Goal: Task Accomplishment & Management: Use online tool/utility

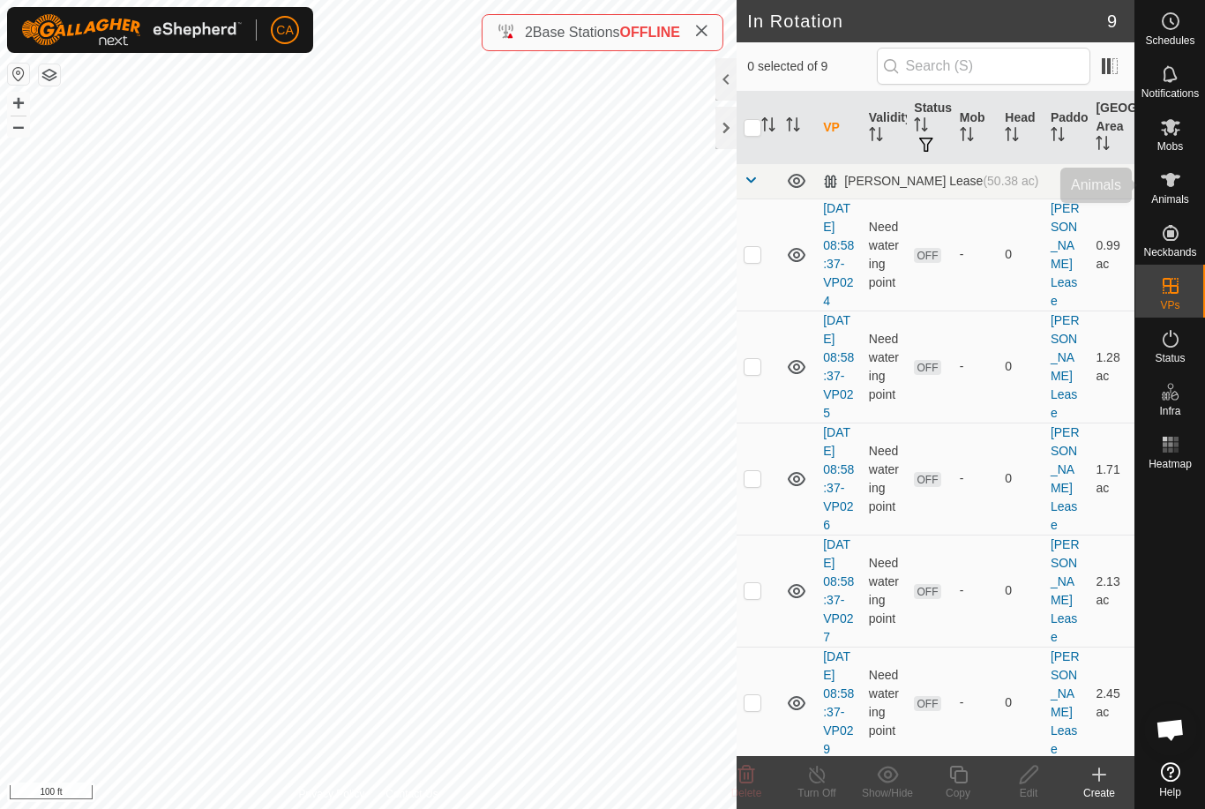
click at [1176, 187] on icon at bounding box center [1170, 179] width 21 height 21
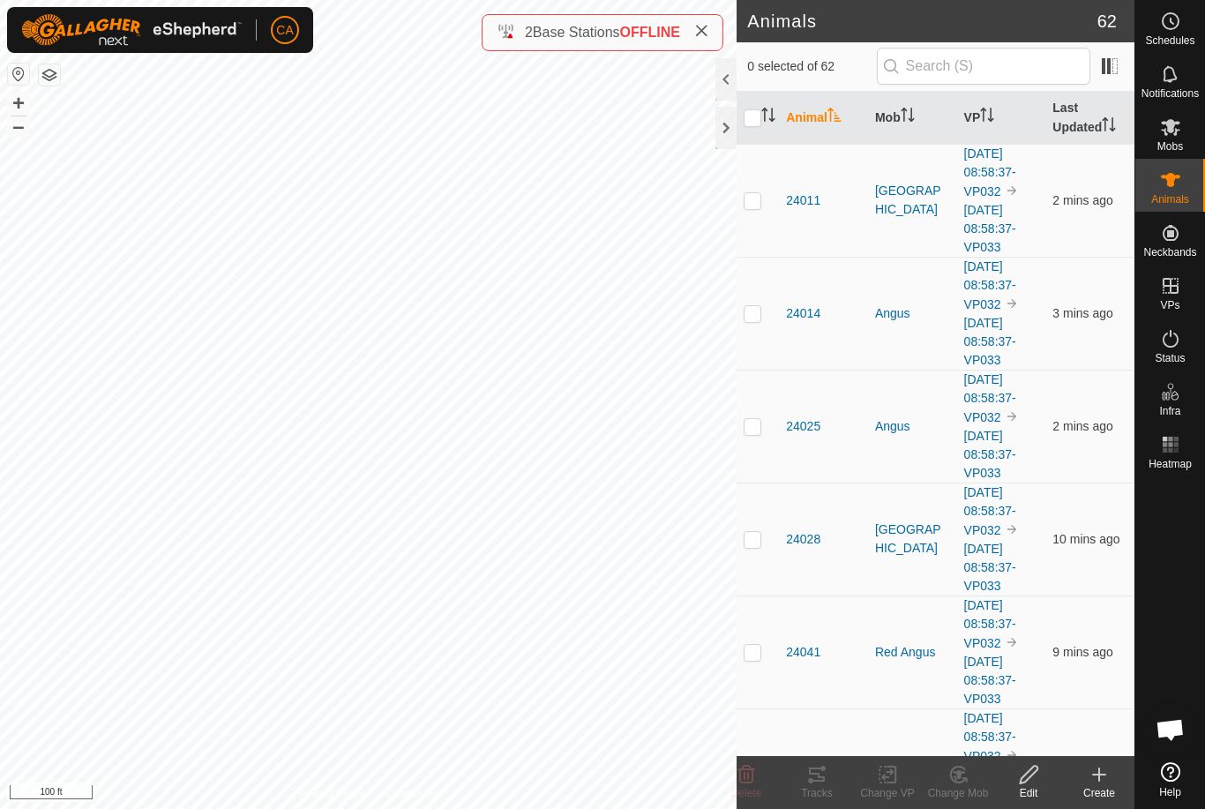
click at [754, 198] on p-checkbox at bounding box center [753, 200] width 18 height 14
checkbox input "true"
click at [753, 319] on p-checkbox at bounding box center [753, 313] width 18 height 14
checkbox input "true"
click at [751, 425] on p-checkbox at bounding box center [753, 426] width 18 height 14
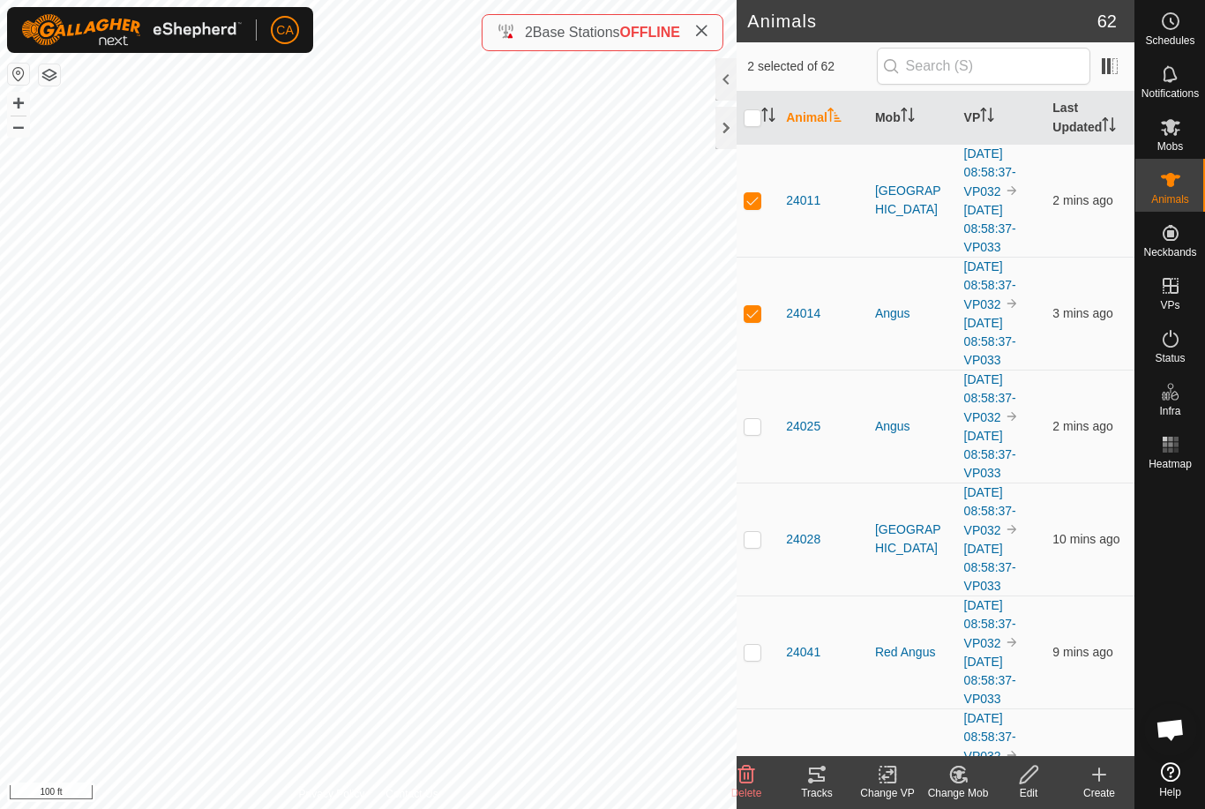
checkbox input "true"
click at [764, 539] on td at bounding box center [758, 539] width 42 height 113
checkbox input "true"
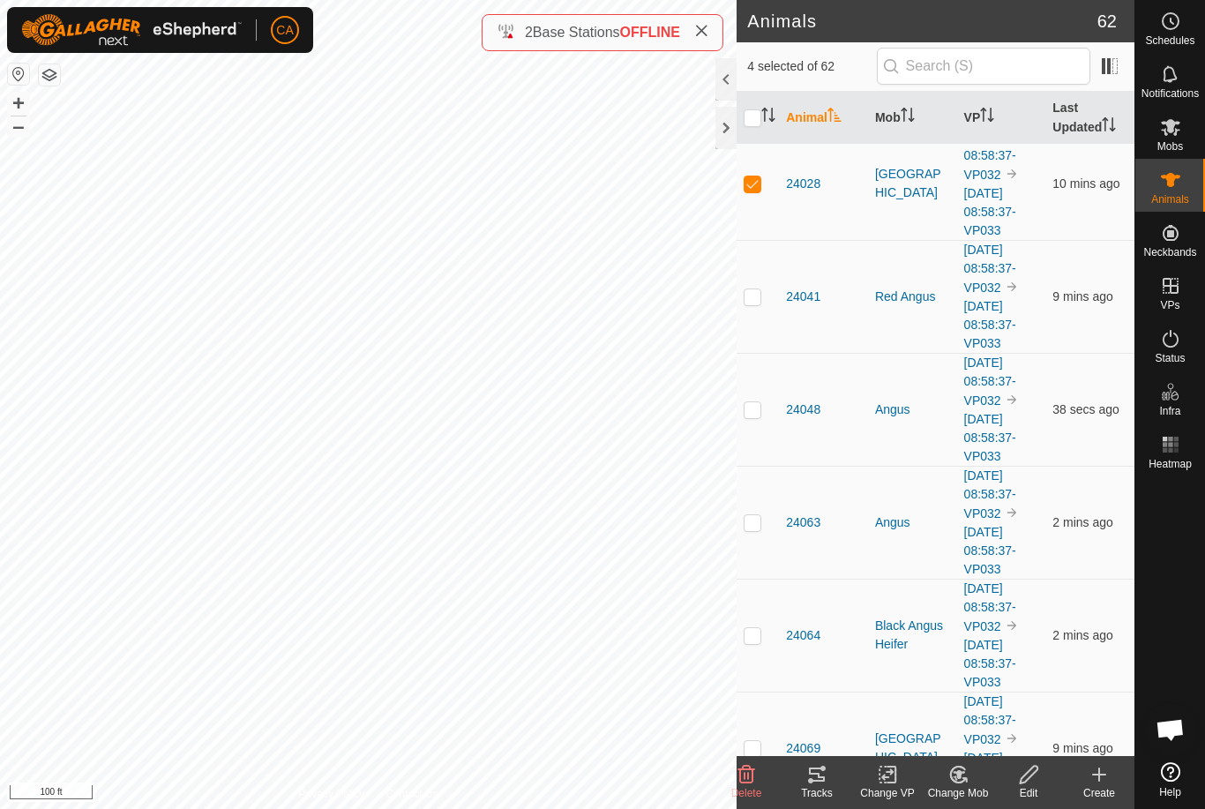
scroll to position [357, 0]
click at [755, 289] on p-checkbox at bounding box center [753, 295] width 18 height 14
checkbox input "true"
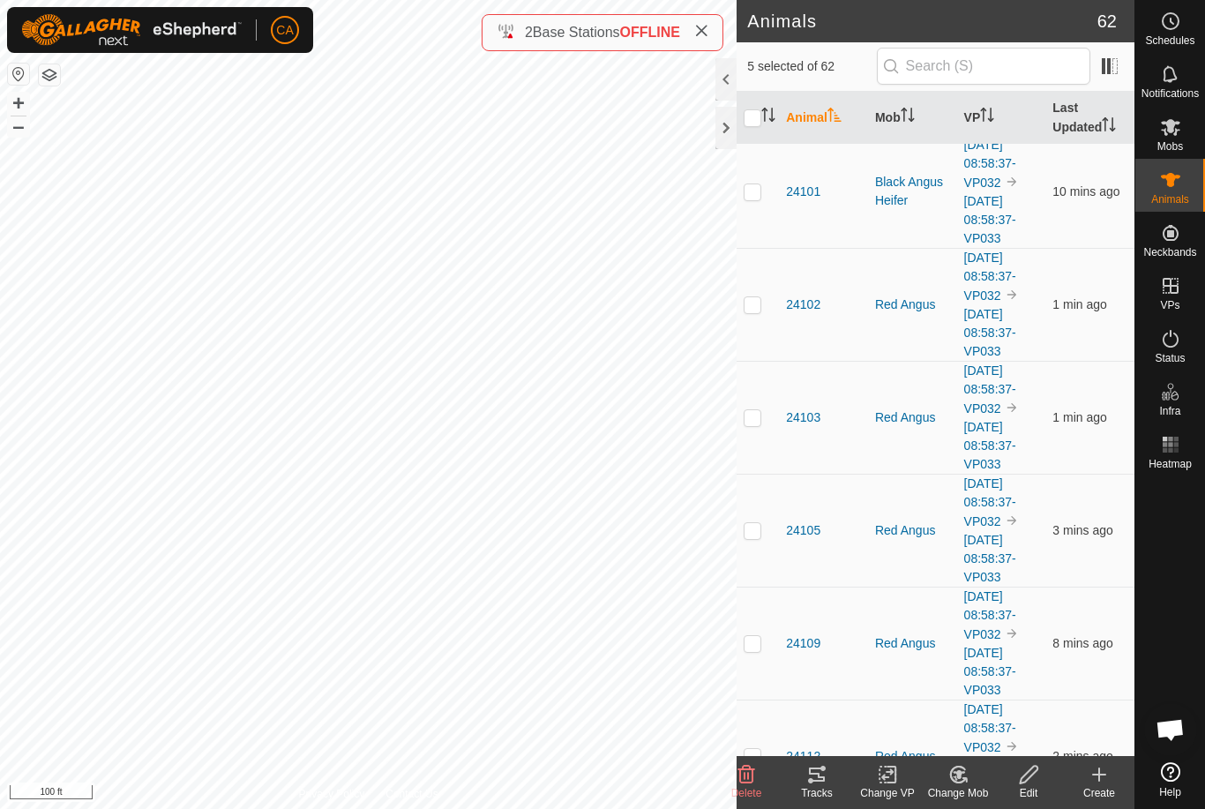
scroll to position [2717, 0]
click at [763, 310] on td at bounding box center [758, 307] width 42 height 113
checkbox input "true"
click at [753, 417] on p-checkbox at bounding box center [753, 420] width 18 height 14
checkbox input "true"
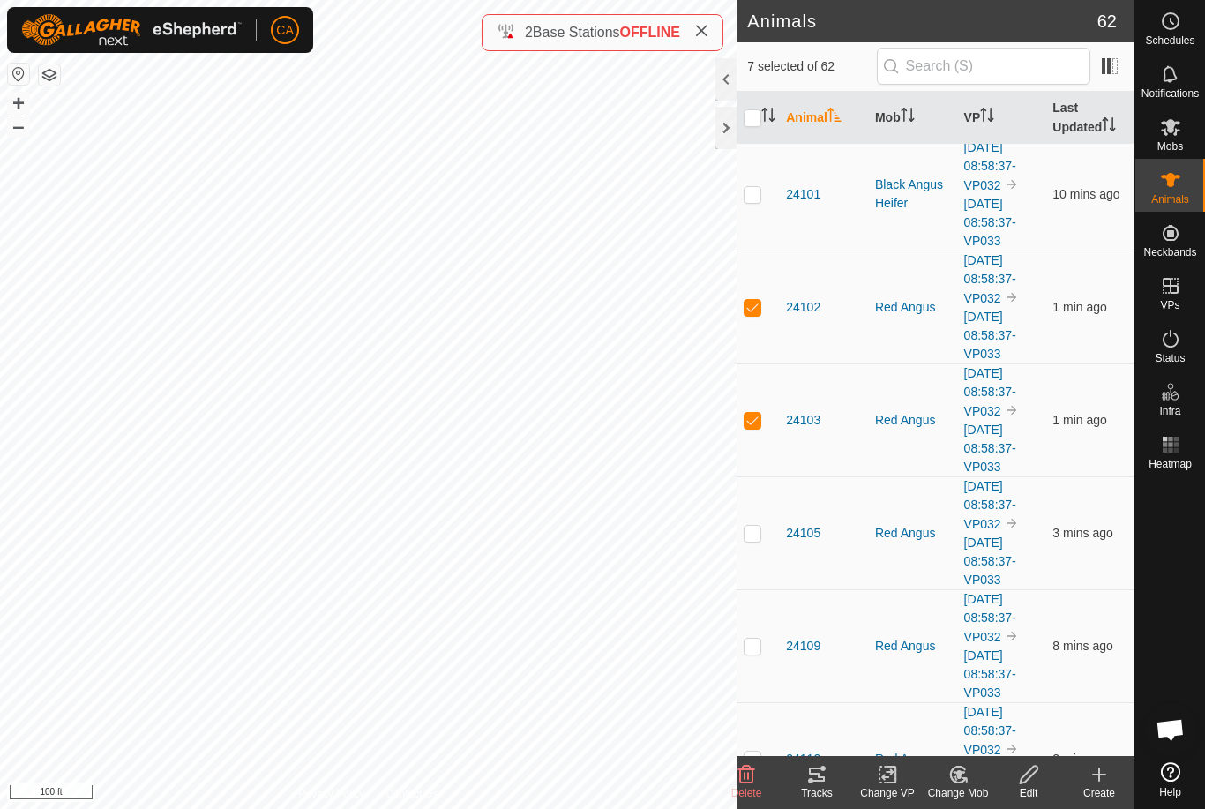
click at [755, 530] on p-checkbox at bounding box center [753, 533] width 18 height 14
checkbox input "true"
click at [764, 654] on td at bounding box center [758, 645] width 42 height 113
checkbox input "true"
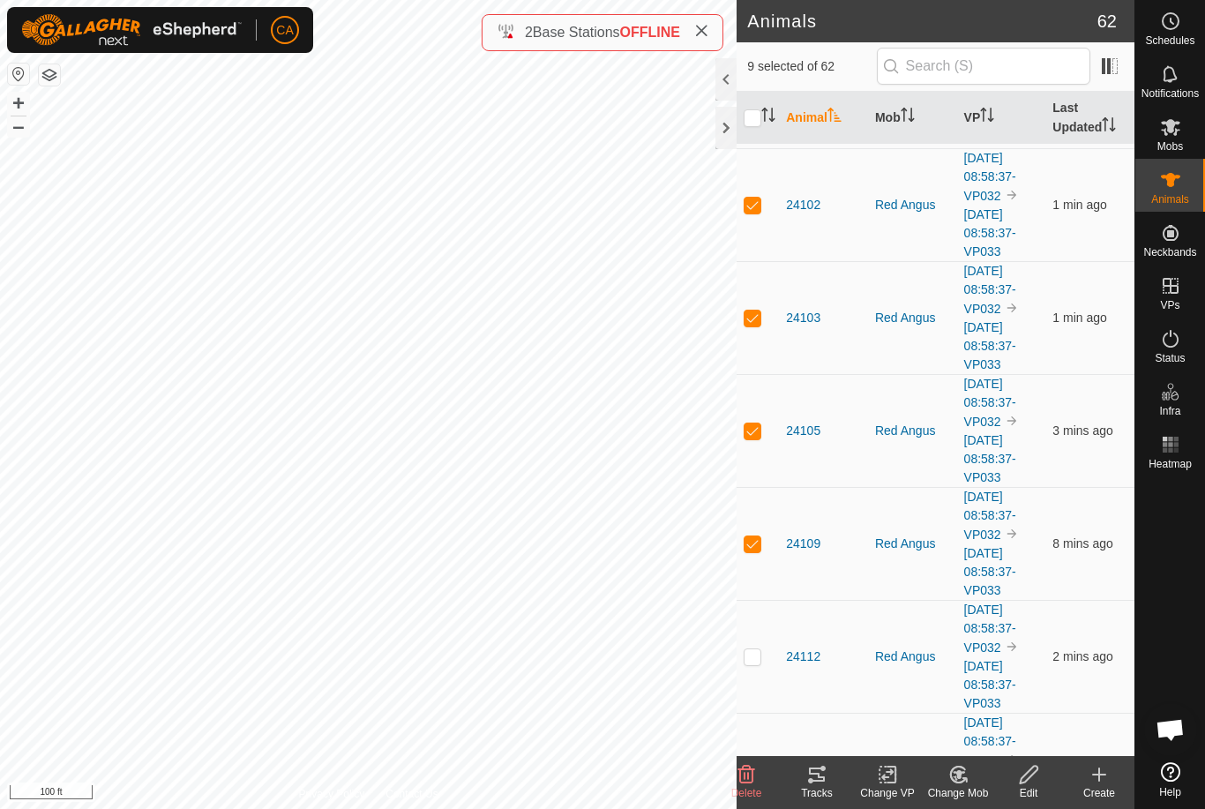
scroll to position [2944, 0]
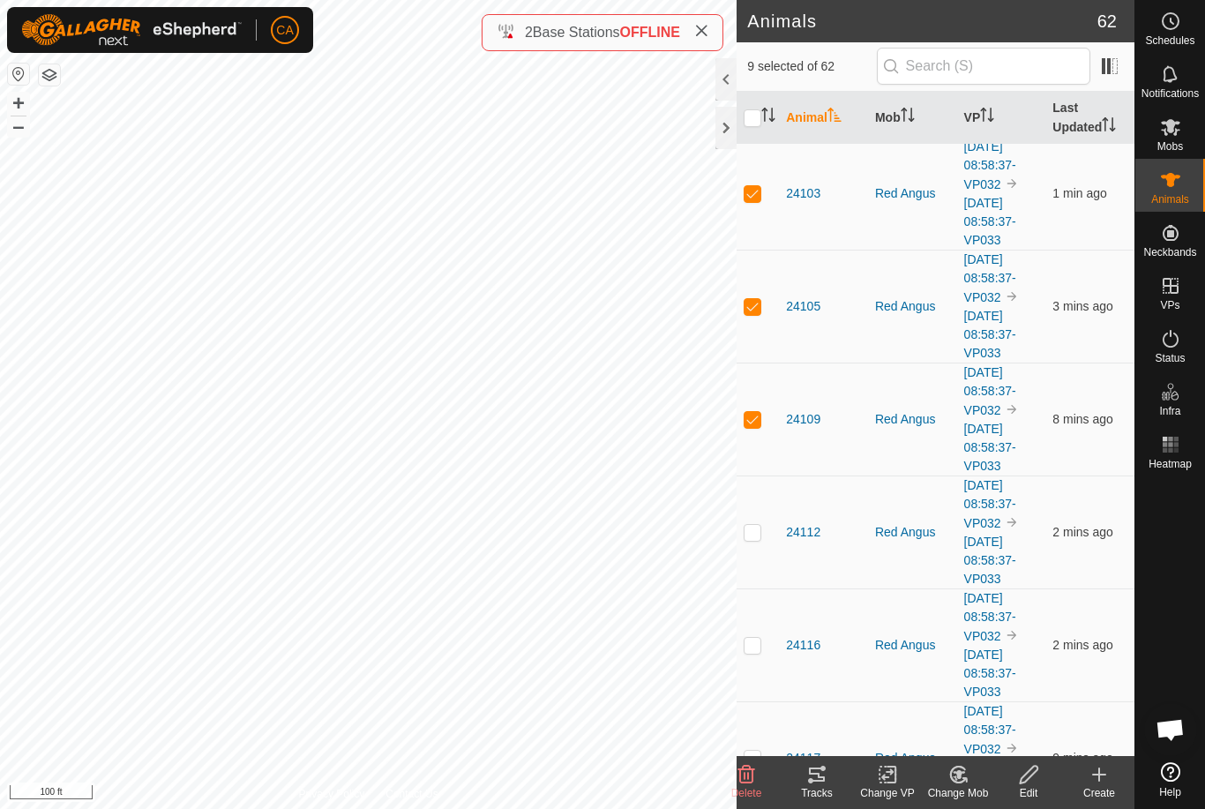
click at [766, 535] on td at bounding box center [758, 532] width 42 height 113
checkbox input "true"
click at [740, 634] on td at bounding box center [758, 645] width 42 height 113
click at [747, 646] on p-checkbox at bounding box center [753, 645] width 18 height 14
checkbox input "false"
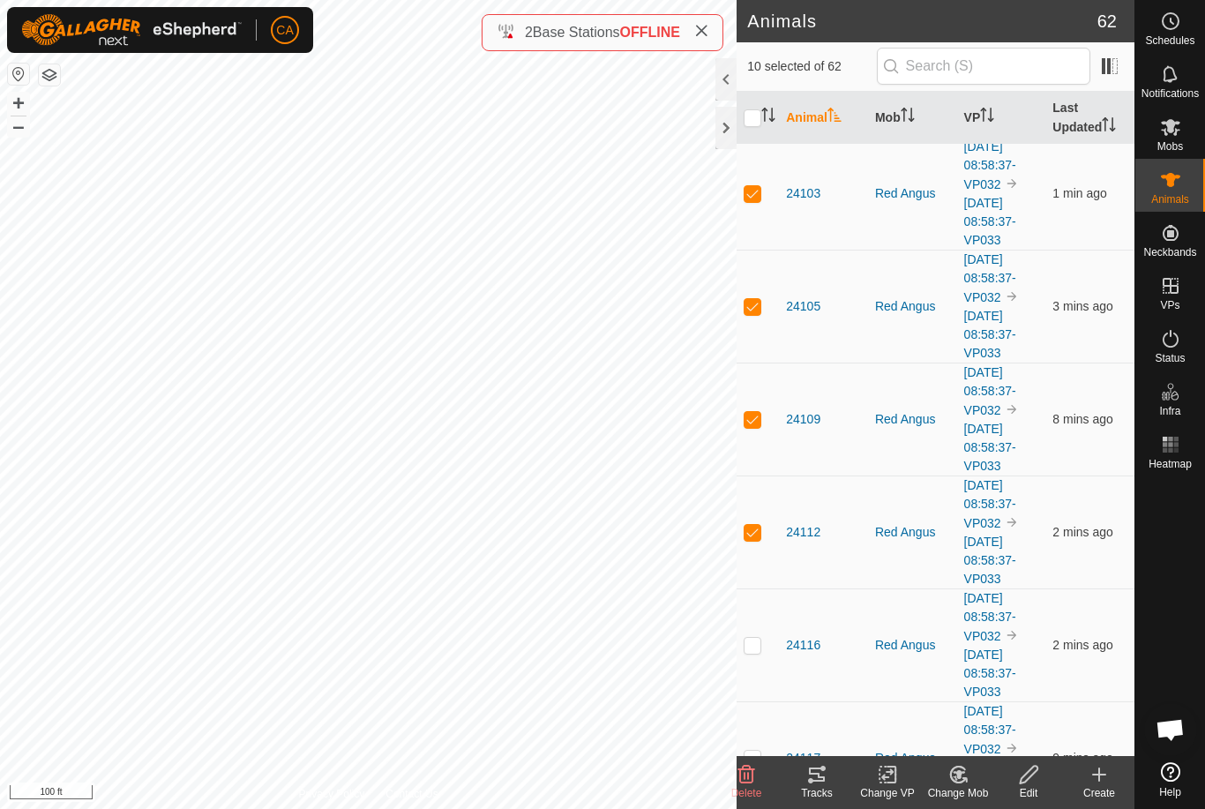
click at [828, 784] on tracks-svg-icon at bounding box center [817, 774] width 71 height 21
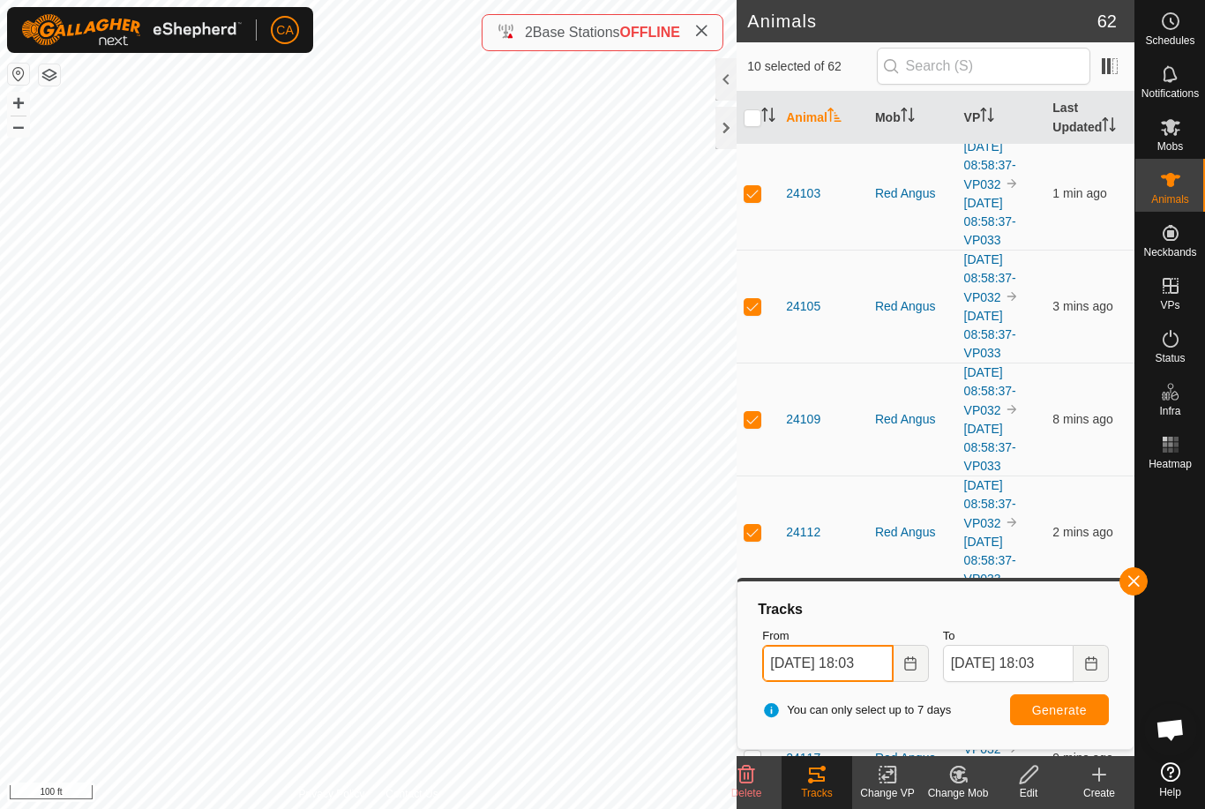
click at [840, 669] on input "[DATE] 18:03" at bounding box center [827, 663] width 131 height 37
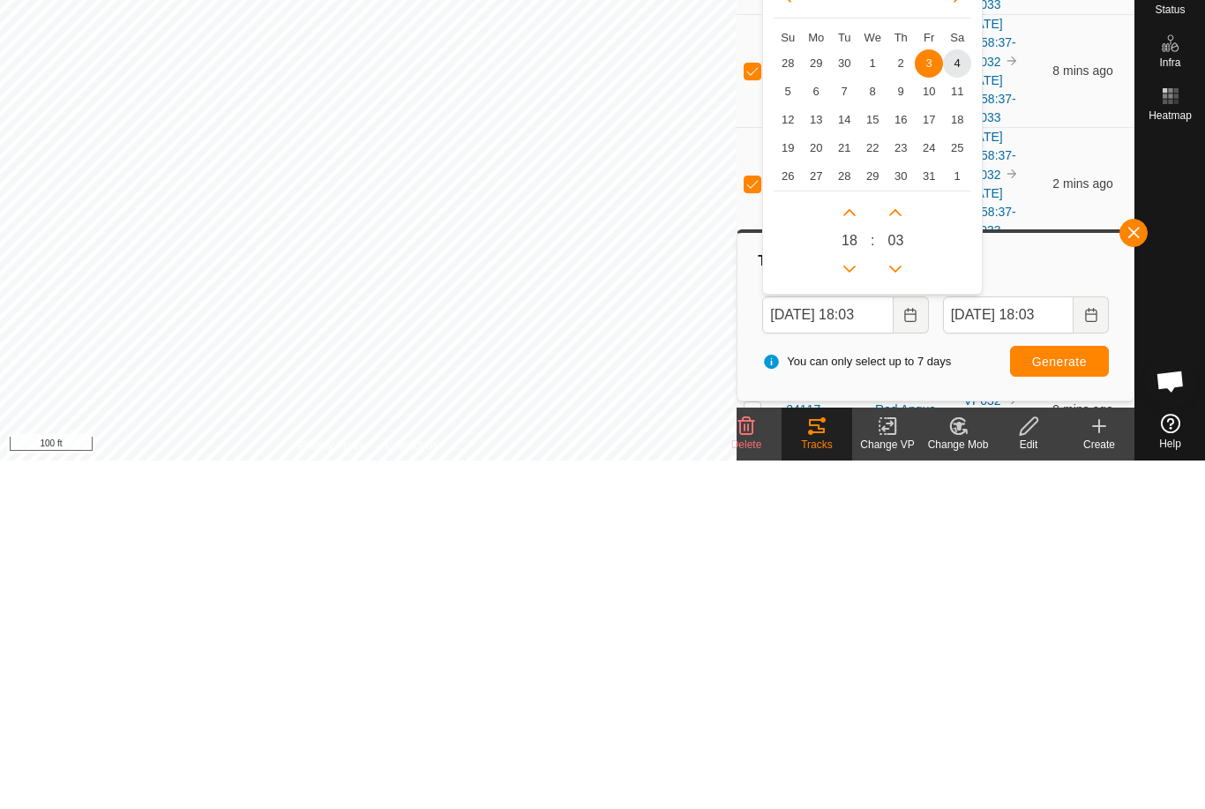
click at [970, 398] on span "4" at bounding box center [957, 412] width 28 height 28
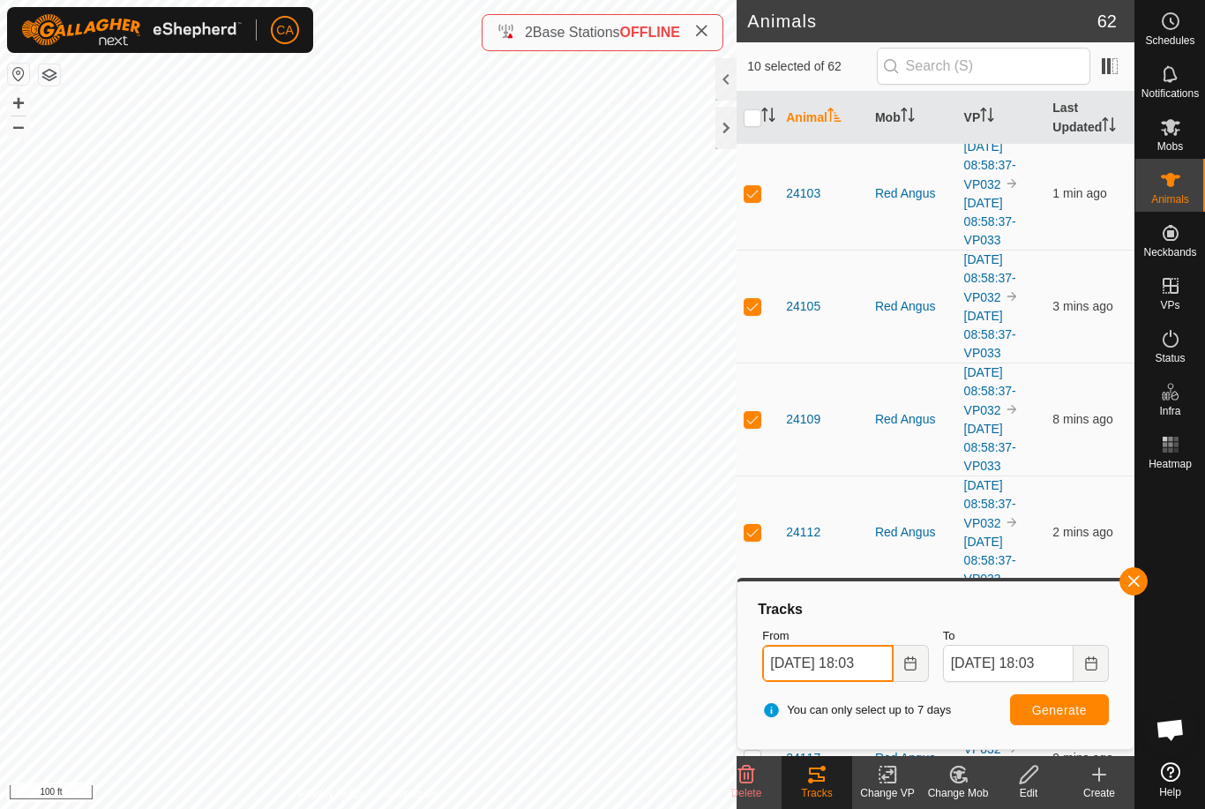
click at [830, 660] on input "[DATE] 18:03" at bounding box center [827, 663] width 131 height 37
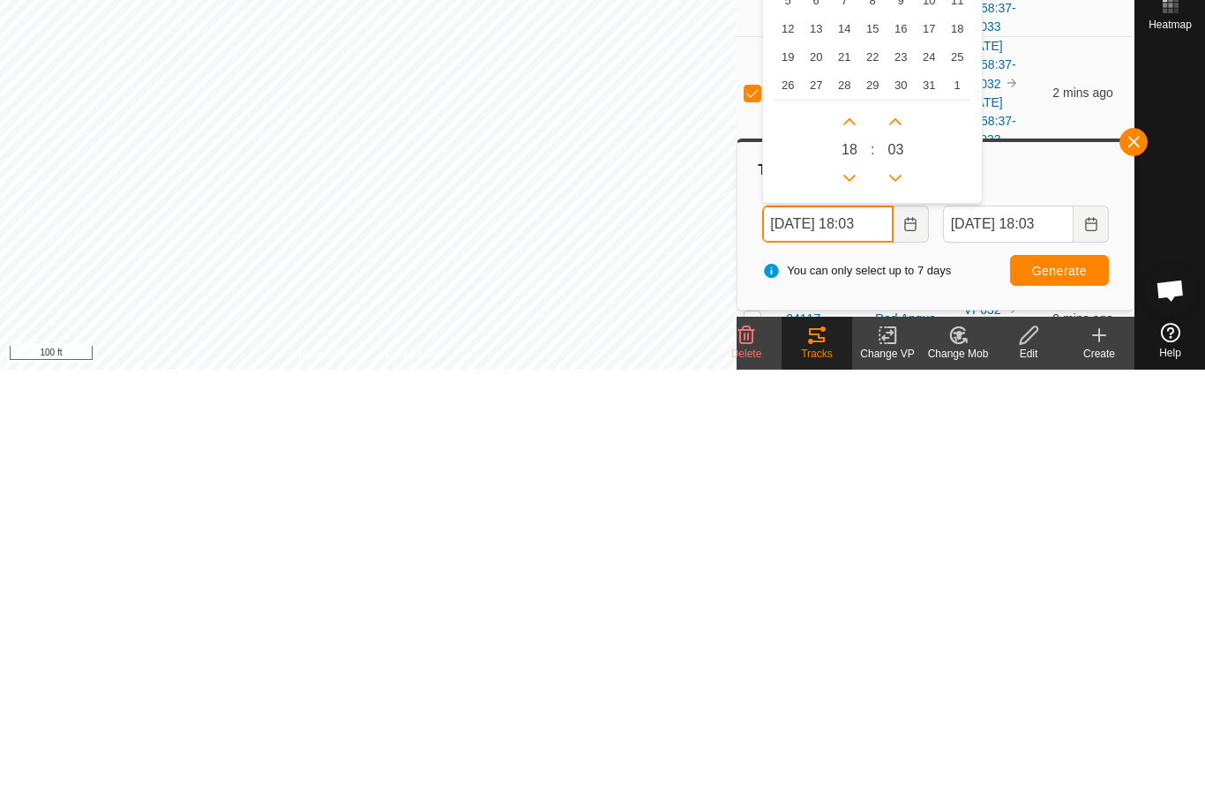
click at [850, 547] on button "Next Hour" at bounding box center [850, 561] width 28 height 28
type input "[DATE] 19:03"
click at [856, 554] on icon "Next Hour" at bounding box center [850, 561] width 14 height 14
click at [856, 547] on button "Next Hour" at bounding box center [850, 561] width 28 height 28
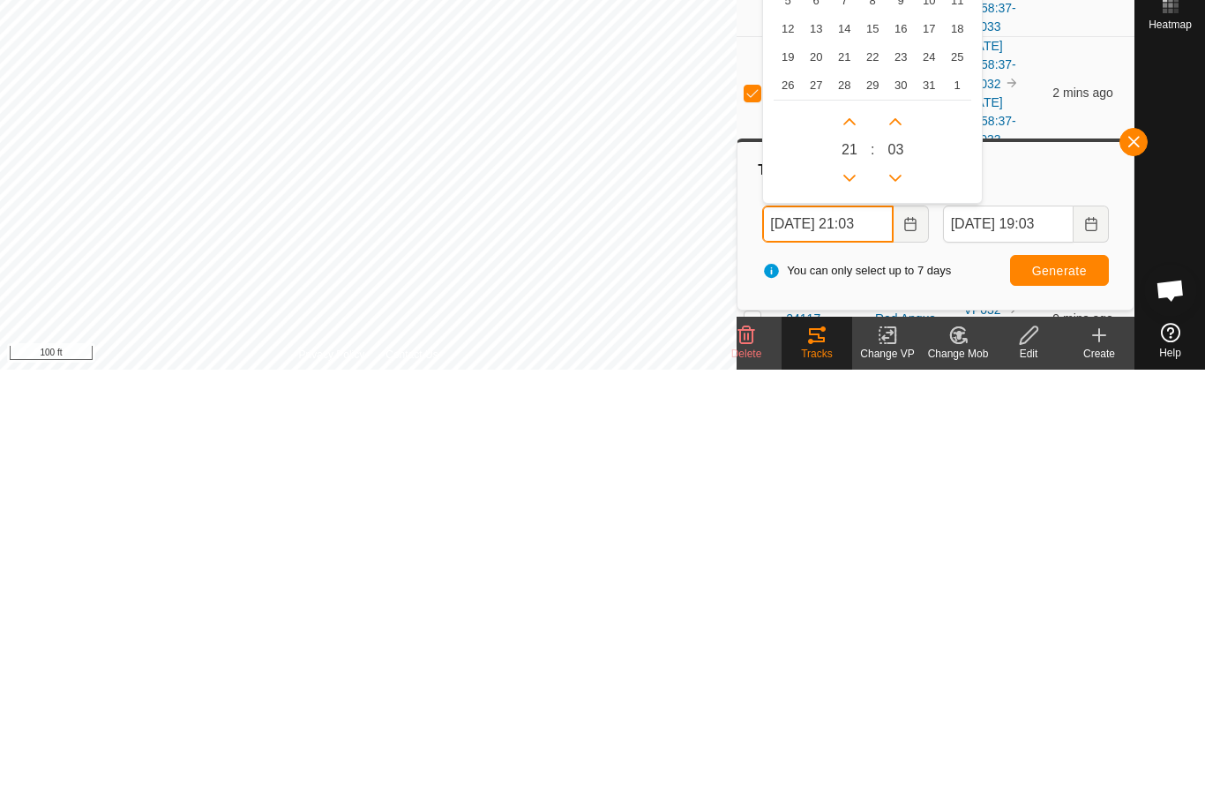
click at [851, 554] on icon "Next Hour" at bounding box center [850, 561] width 14 height 14
click at [851, 547] on button "Next Hour" at bounding box center [850, 561] width 28 height 28
click at [863, 547] on button "Next Hour" at bounding box center [850, 561] width 28 height 28
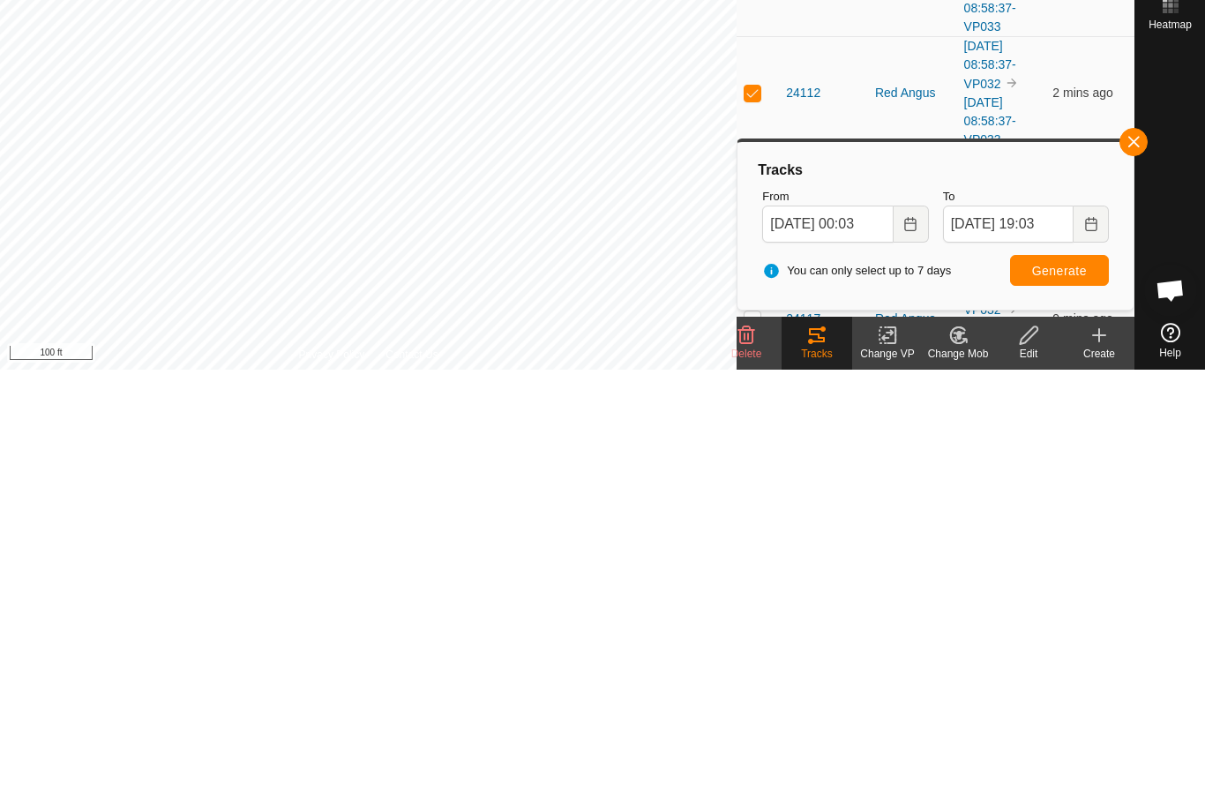
click at [1087, 703] on span "Generate" at bounding box center [1059, 710] width 55 height 14
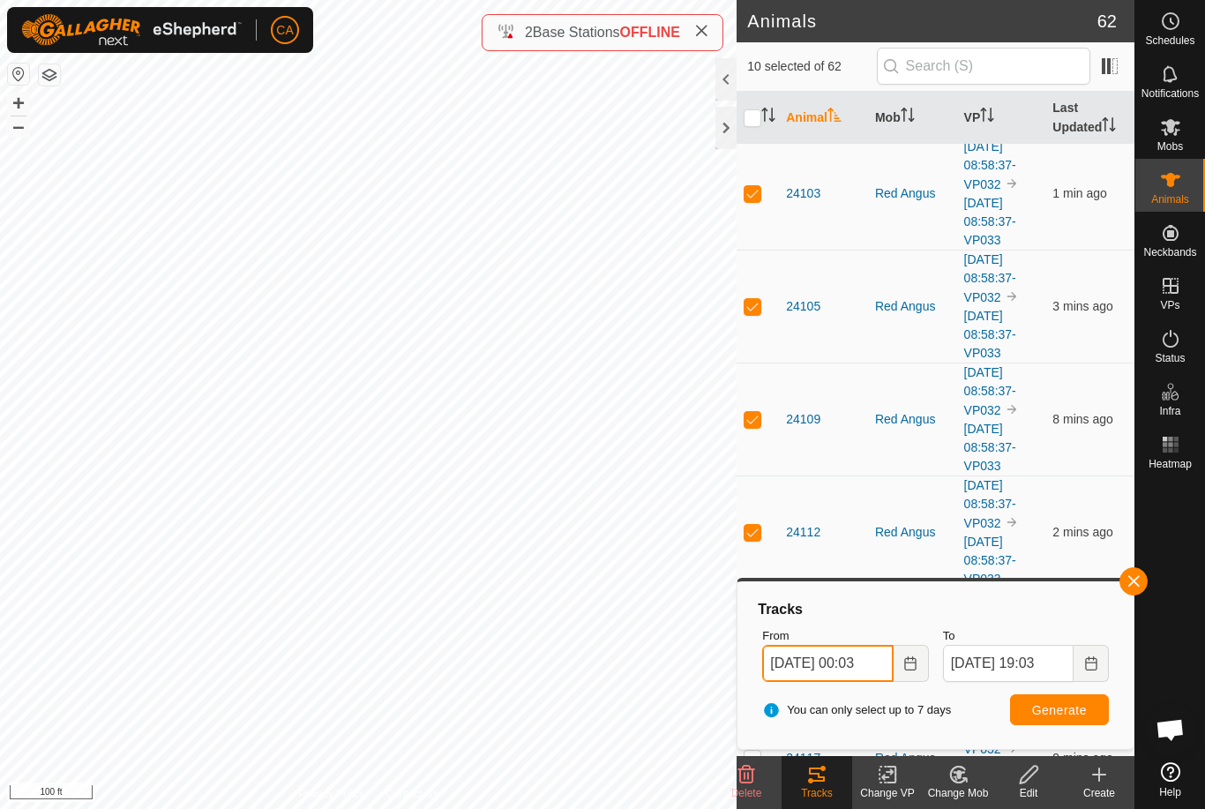
click at [878, 676] on input "[DATE] 00:03" at bounding box center [827, 663] width 131 height 37
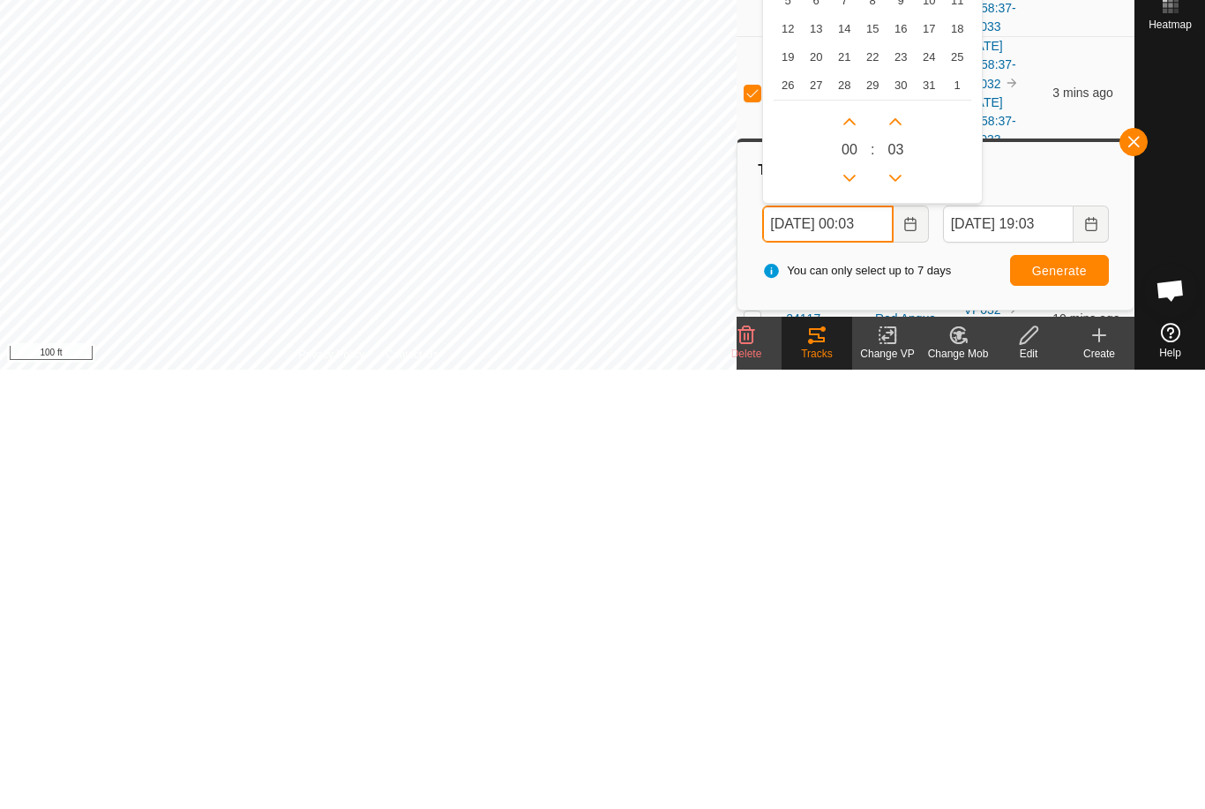
click at [850, 547] on button "Next Hour" at bounding box center [850, 561] width 28 height 28
click at [849, 547] on button "Next Hour" at bounding box center [850, 561] width 28 height 28
click at [852, 547] on button "Next Hour" at bounding box center [850, 561] width 28 height 28
click at [852, 554] on icon "Next Hour" at bounding box center [850, 561] width 14 height 14
click at [853, 554] on icon "Next Hour" at bounding box center [850, 561] width 14 height 14
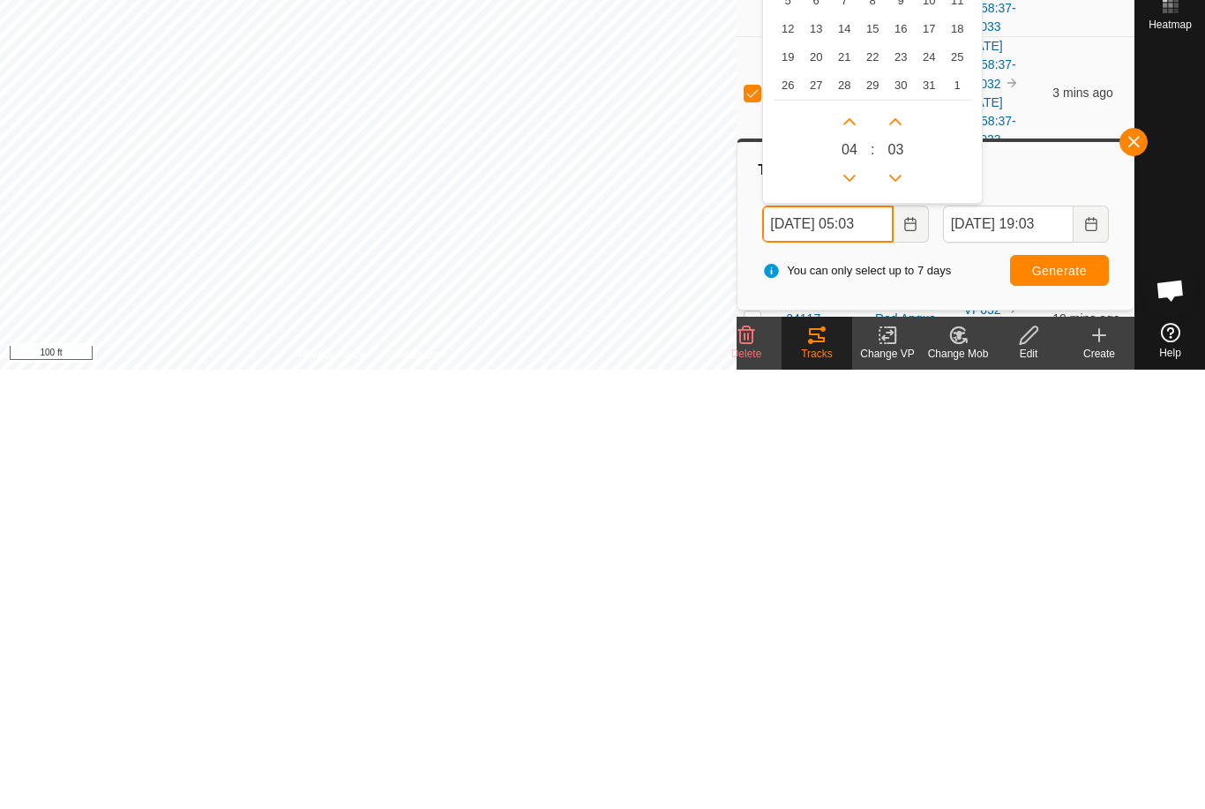
click at [853, 554] on icon "Next Hour" at bounding box center [850, 561] width 14 height 14
click at [854, 554] on icon "Next Hour" at bounding box center [850, 561] width 14 height 14
click at [853, 554] on icon "Next Hour" at bounding box center [850, 561] width 14 height 14
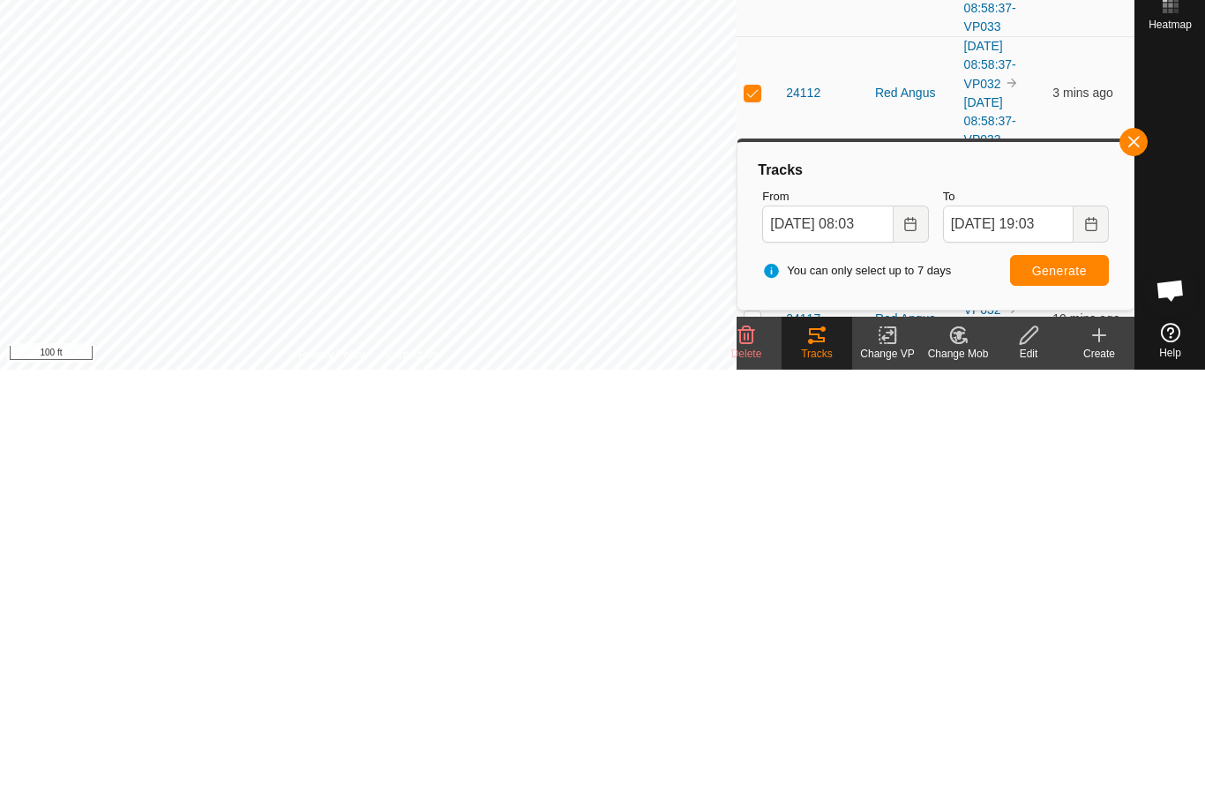
click at [1070, 694] on button "Generate" at bounding box center [1059, 709] width 99 height 31
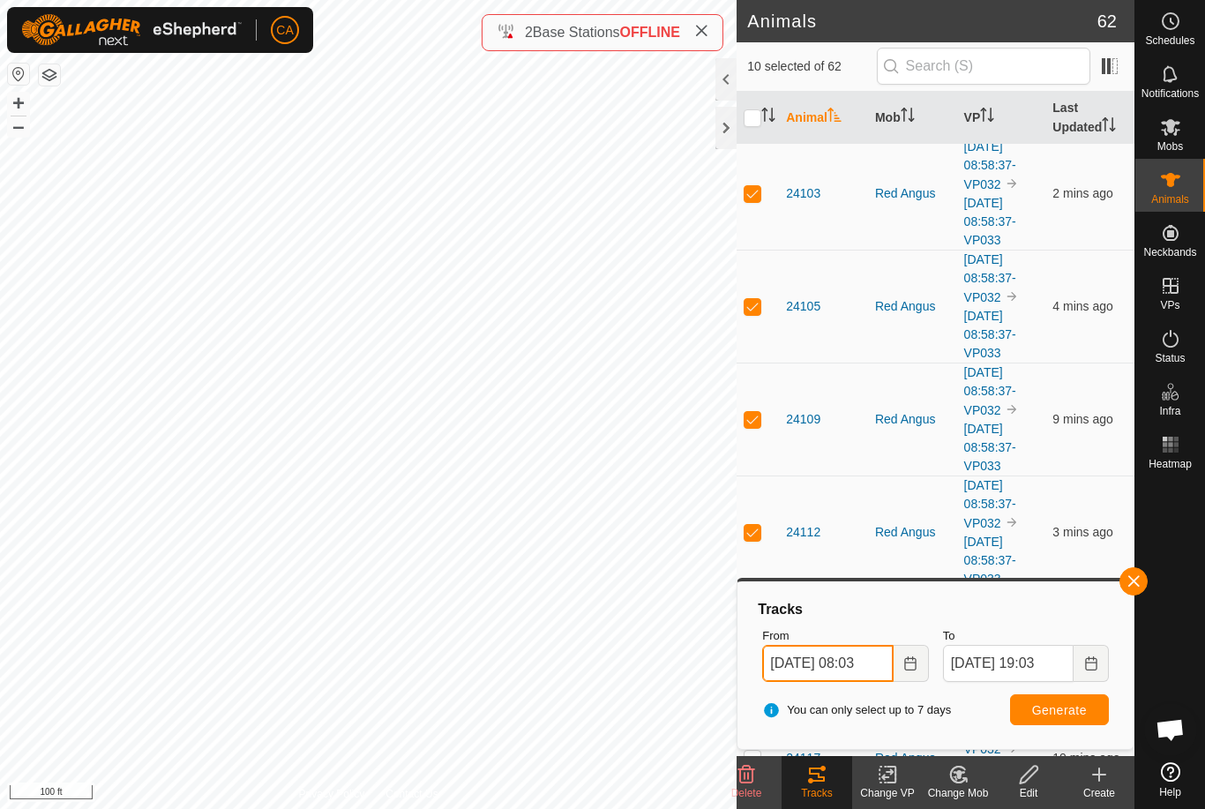
click at [878, 657] on input "[DATE] 08:03" at bounding box center [827, 663] width 131 height 37
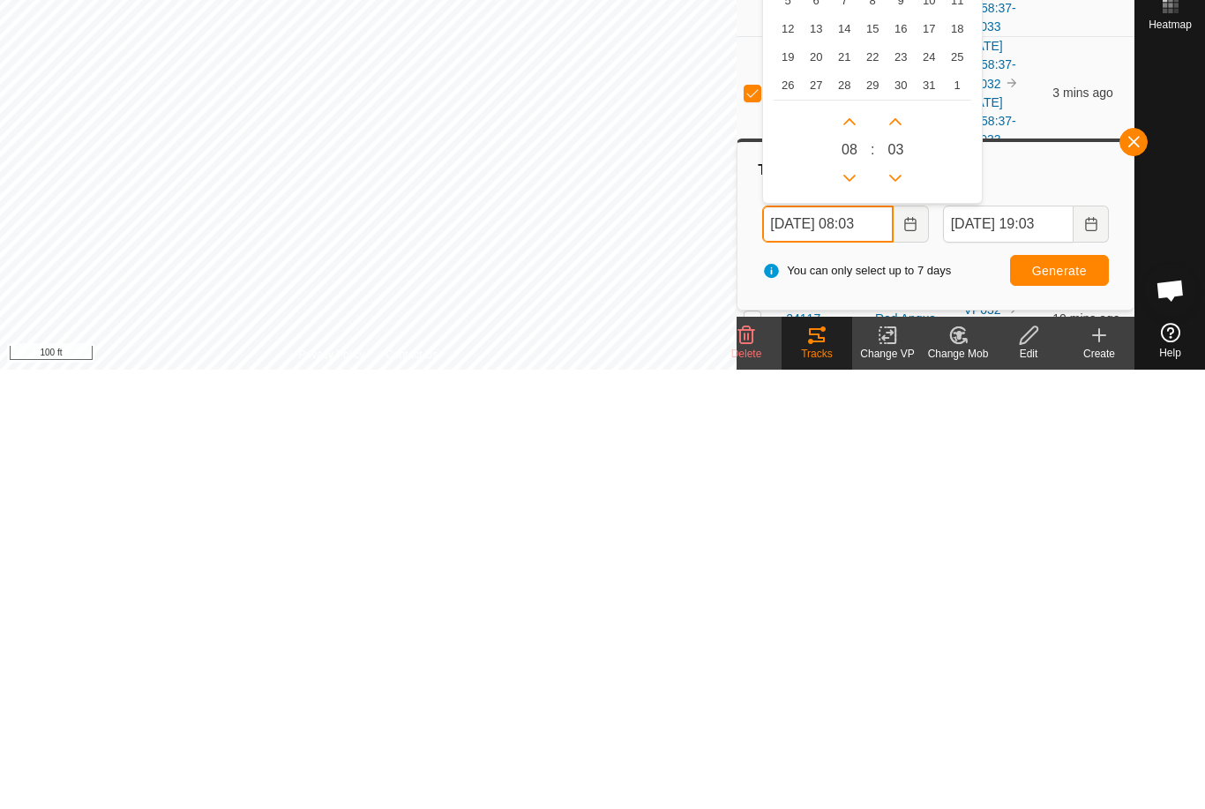
click at [846, 547] on button "Next Hour" at bounding box center [850, 561] width 28 height 28
type input "[DATE] 09:03"
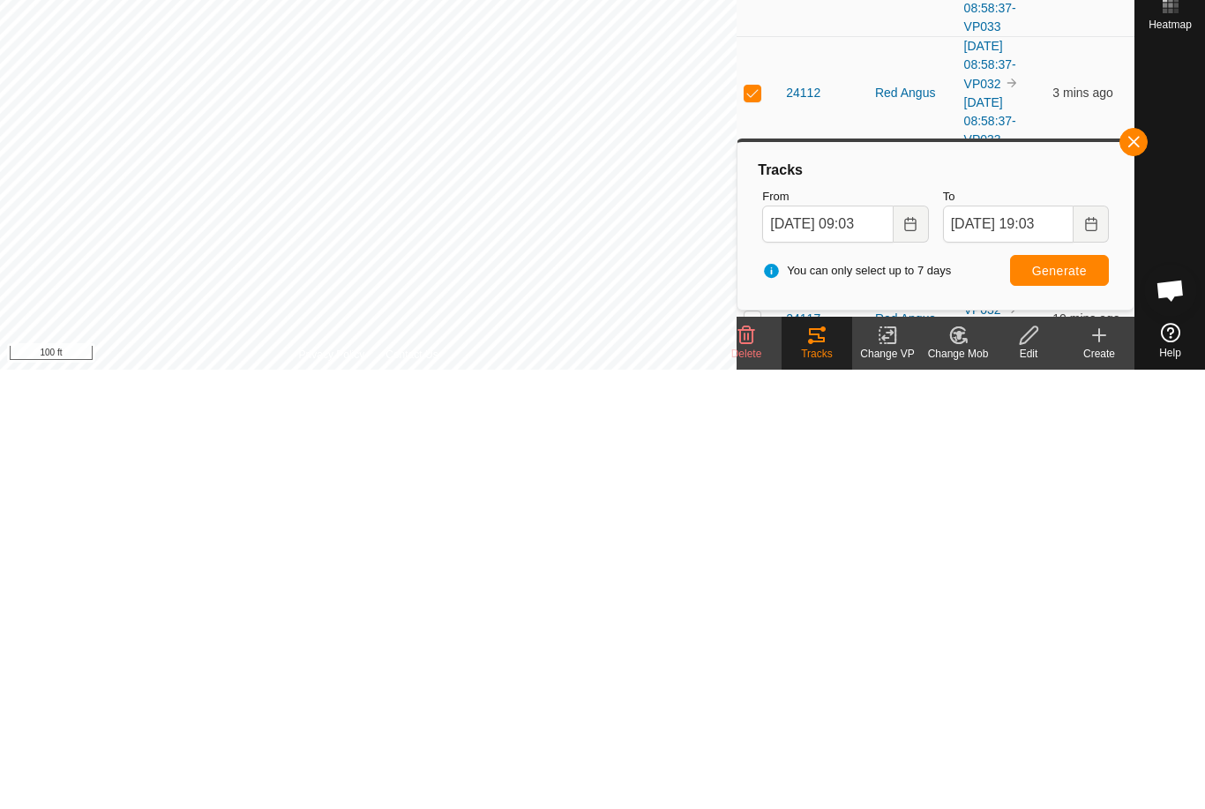
click at [1067, 703] on span "Generate" at bounding box center [1059, 710] width 55 height 14
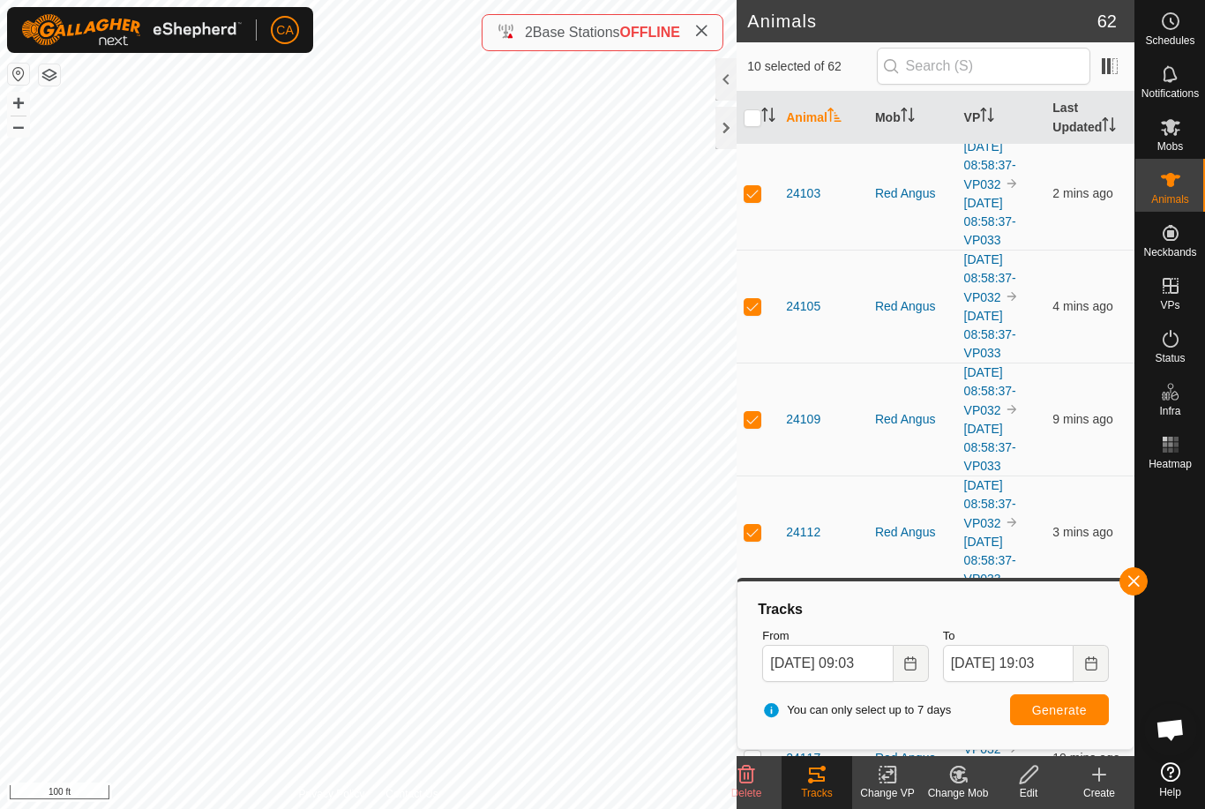
click at [717, 132] on div at bounding box center [726, 128] width 21 height 42
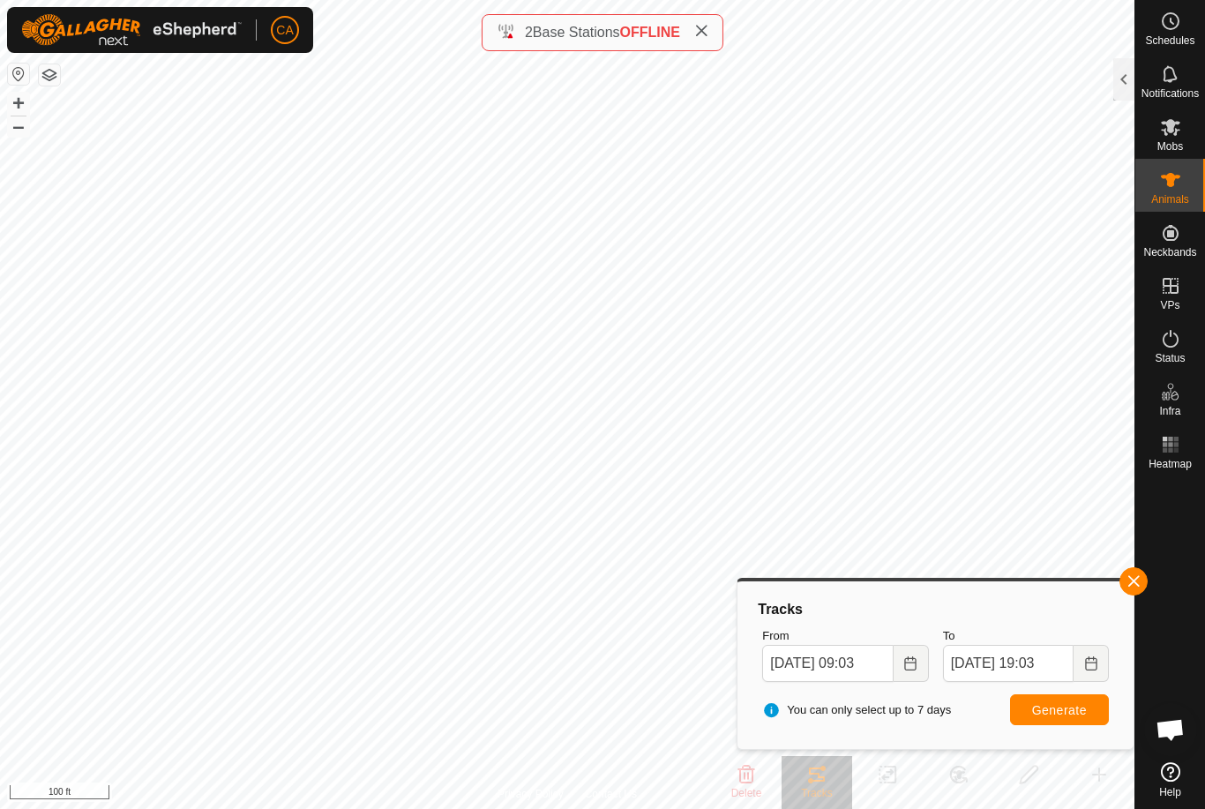
click at [709, 28] on icon at bounding box center [701, 31] width 14 height 14
click at [1137, 77] on div "Notifications" at bounding box center [1171, 79] width 70 height 53
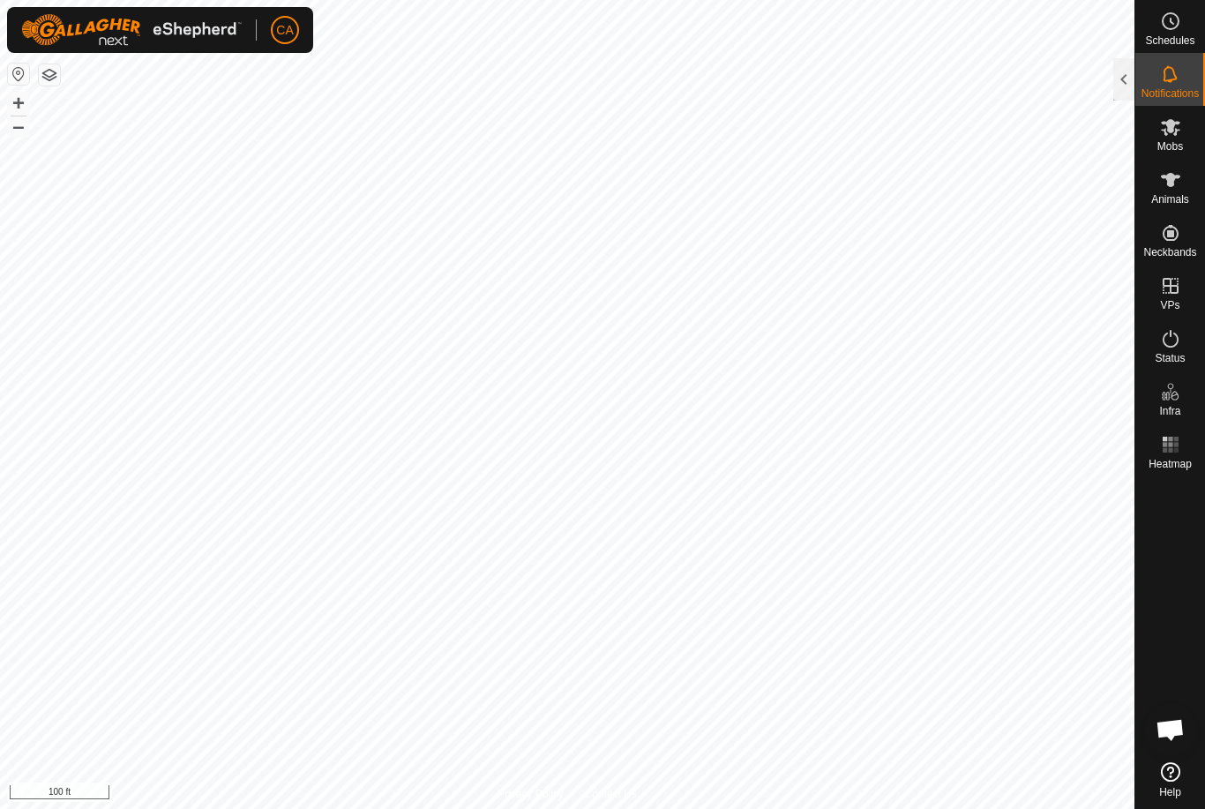
click at [1120, 78] on div at bounding box center [1124, 79] width 21 height 42
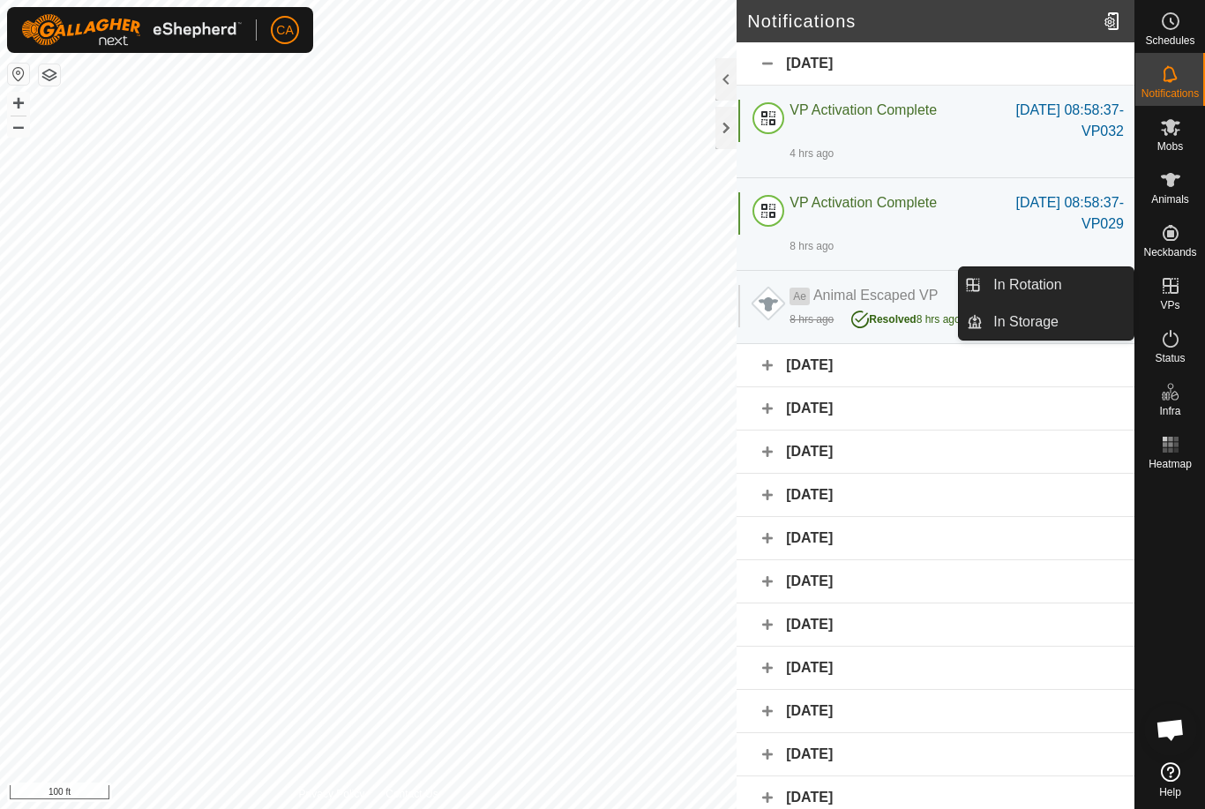
click at [1062, 293] on span "In Rotation" at bounding box center [1028, 284] width 68 height 21
